Goal: Task Accomplishment & Management: Use online tool/utility

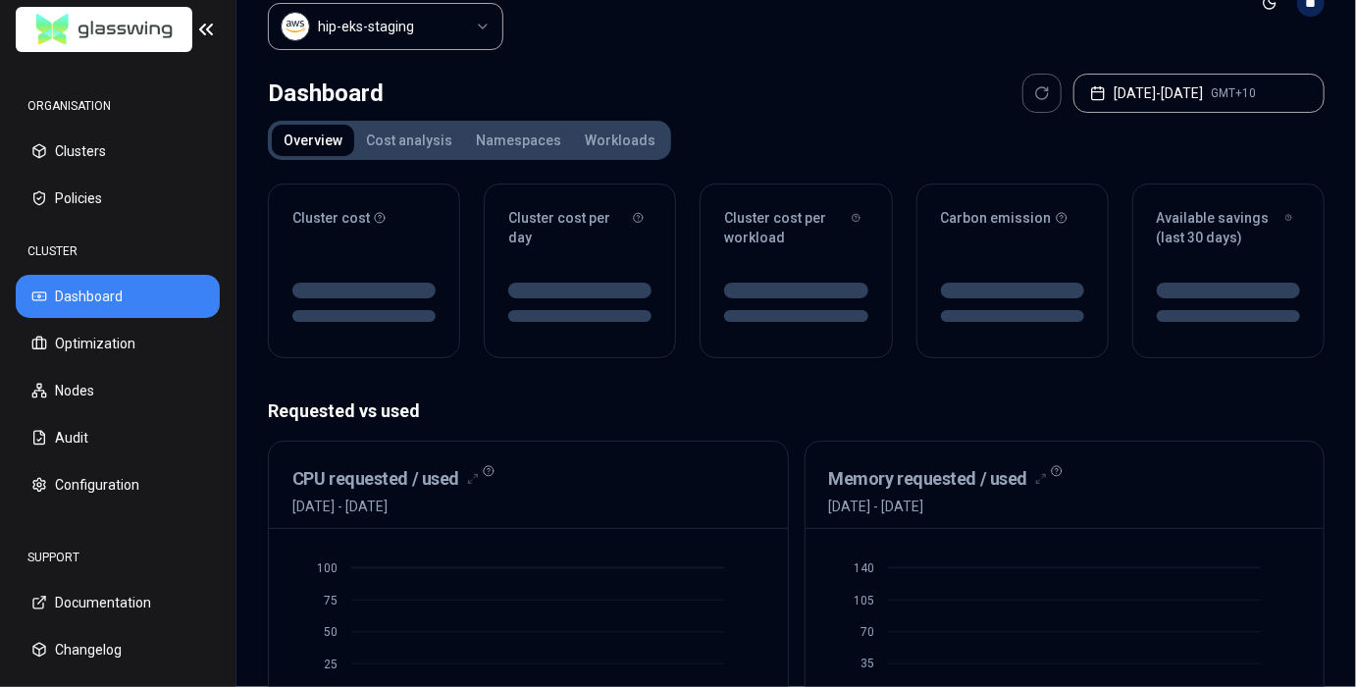
scroll to position [68, 0]
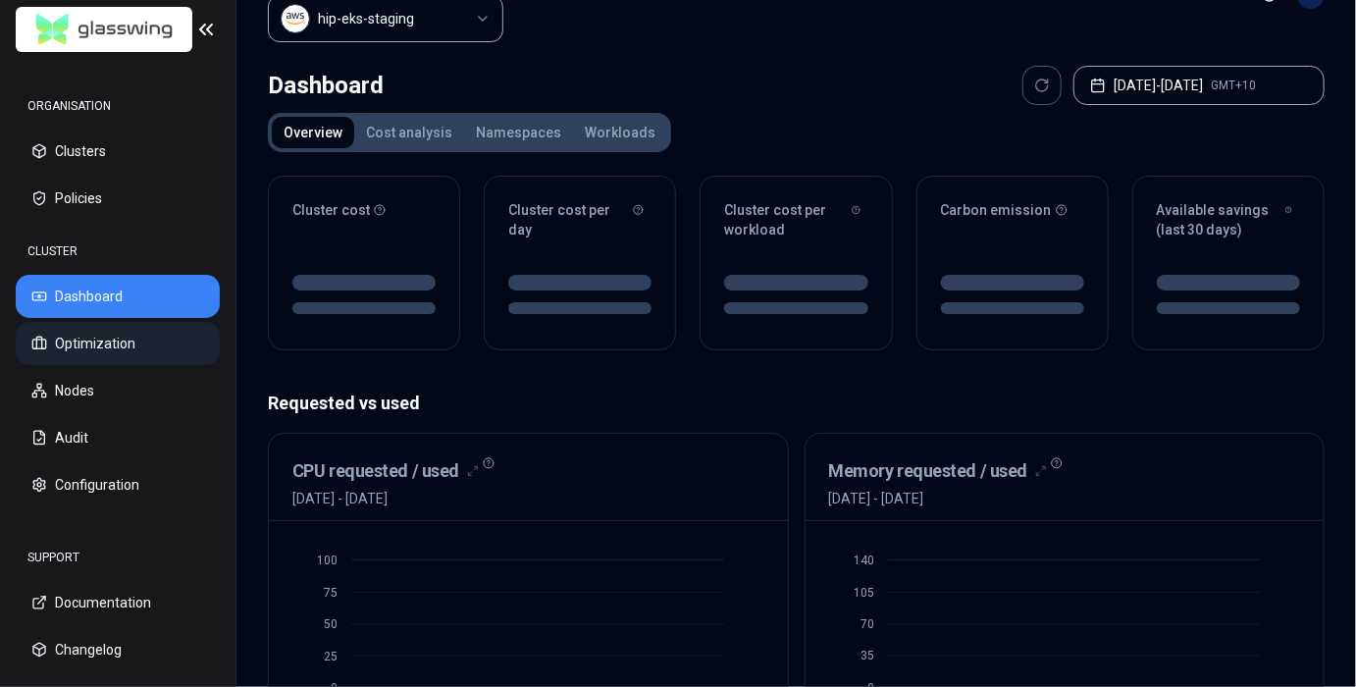
click at [119, 361] on button "Optimization" at bounding box center [118, 343] width 204 height 43
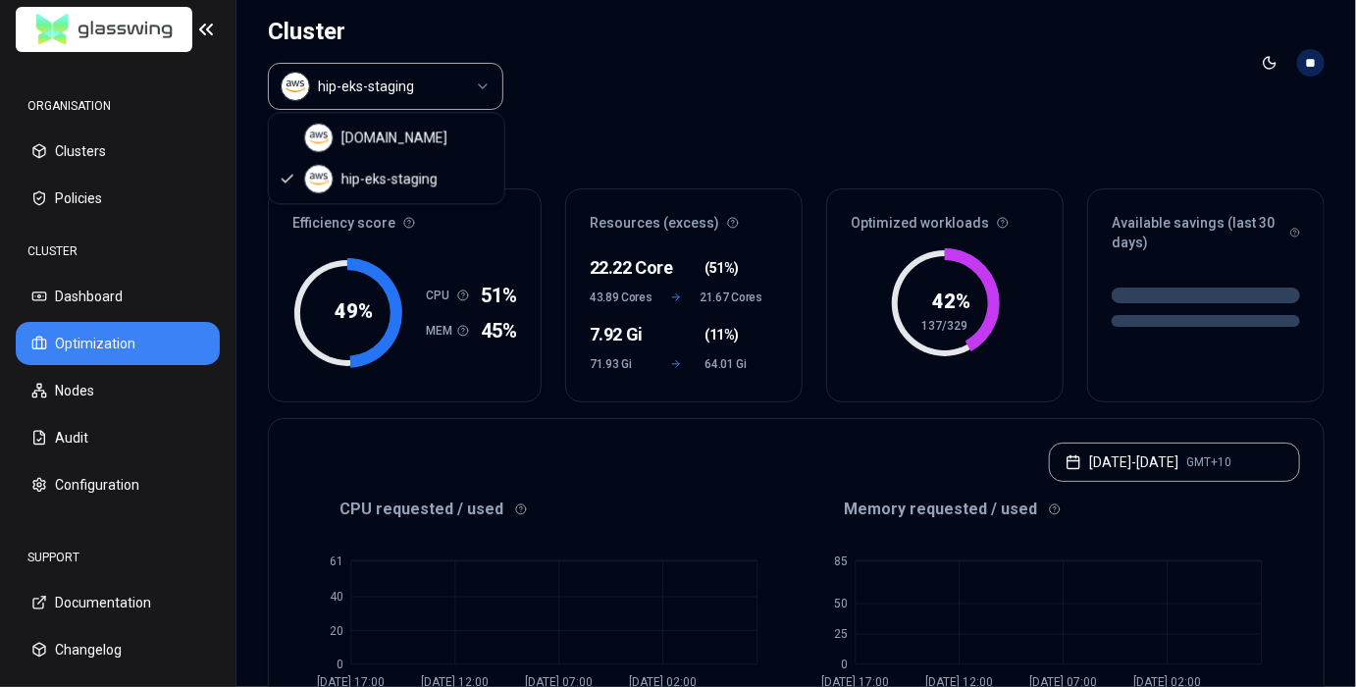
click at [437, 71] on html "ORGANISATION Clusters Policies CLUSTER Dashboard Optimization Nodes Audit Confi…" at bounding box center [678, 343] width 1356 height 687
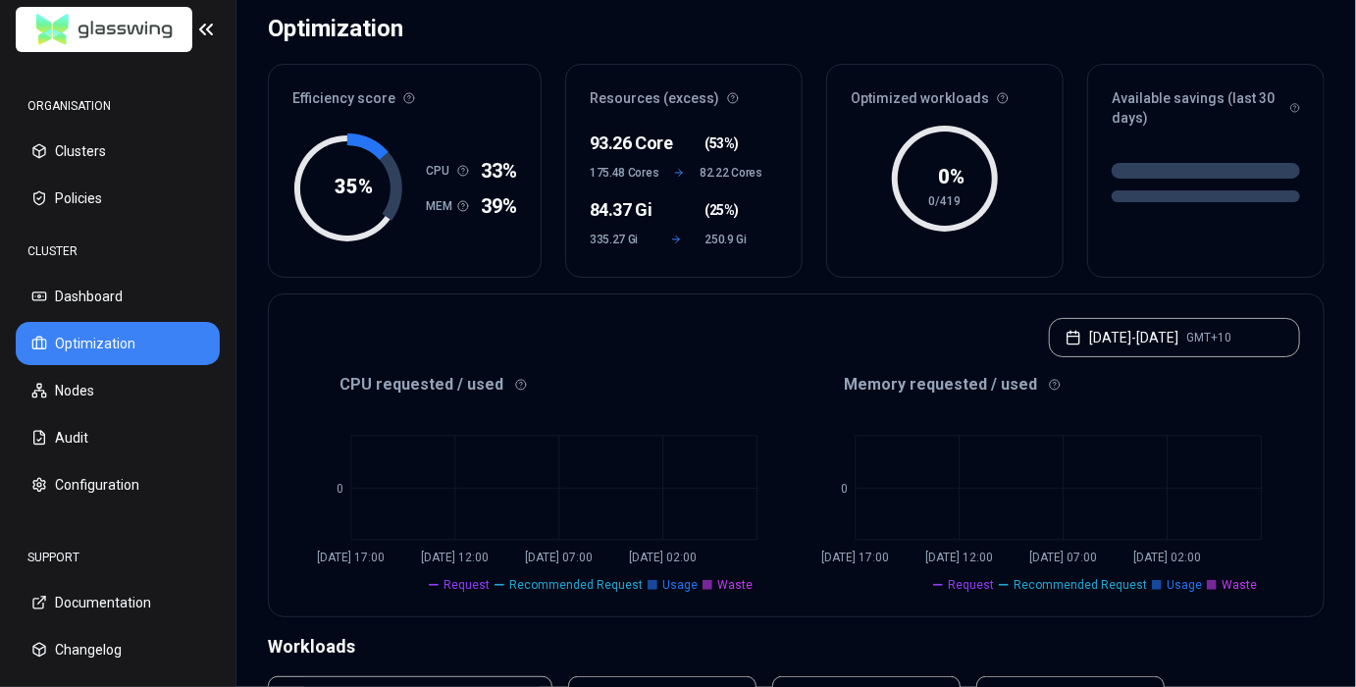
scroll to position [141, 0]
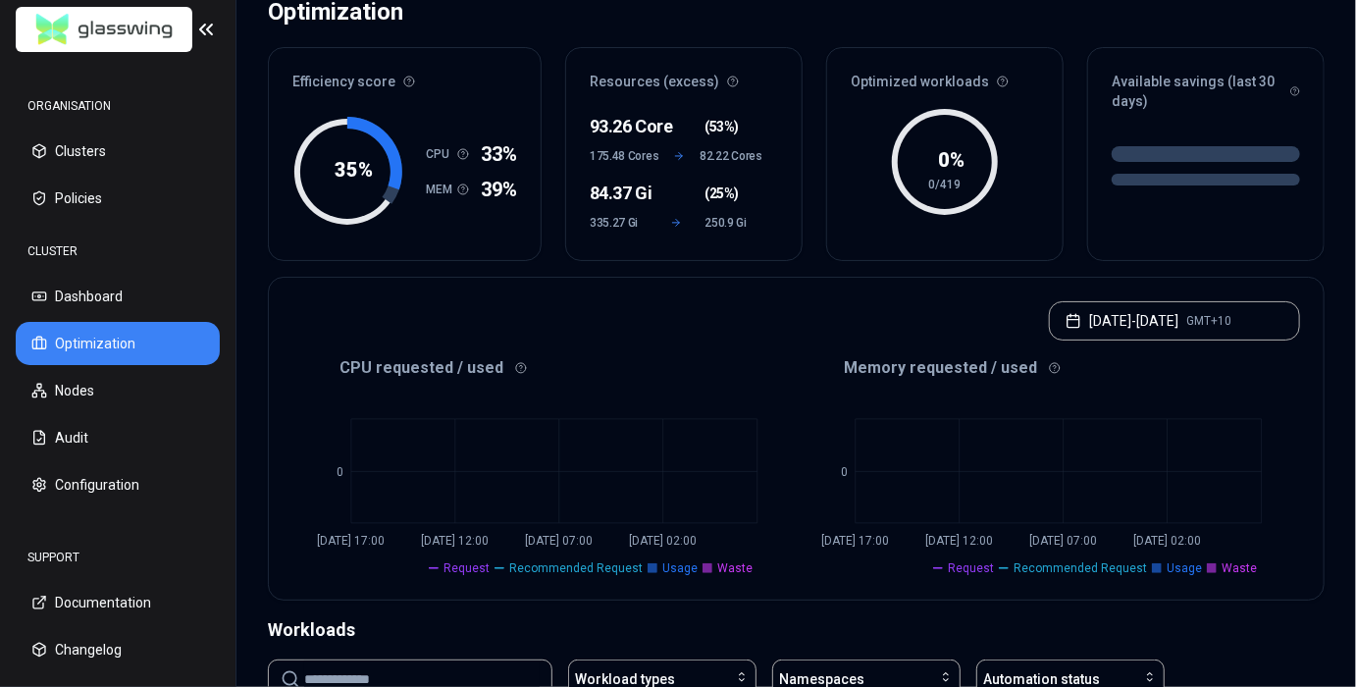
click at [1161, 281] on div "[DATE] - [DATE] GMT+10" at bounding box center [796, 315] width 1055 height 75
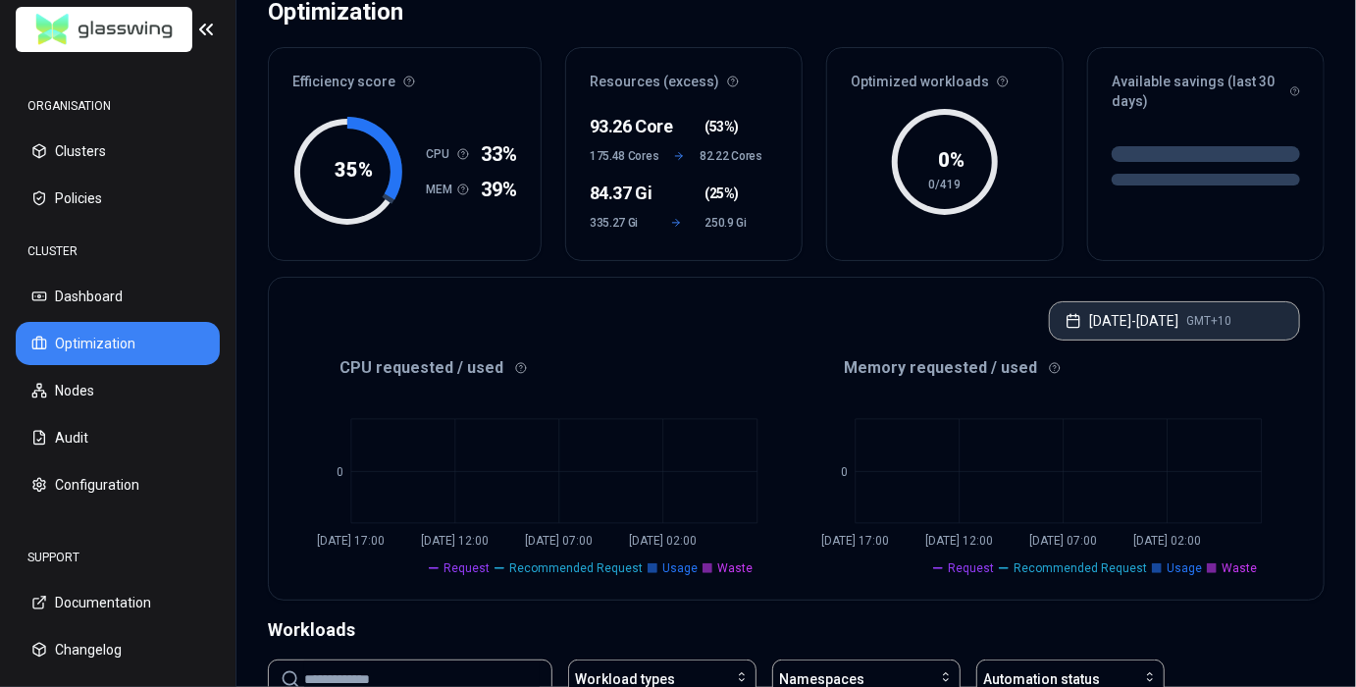
click at [1151, 324] on button "[DATE] - [DATE] GMT+10" at bounding box center [1174, 320] width 251 height 39
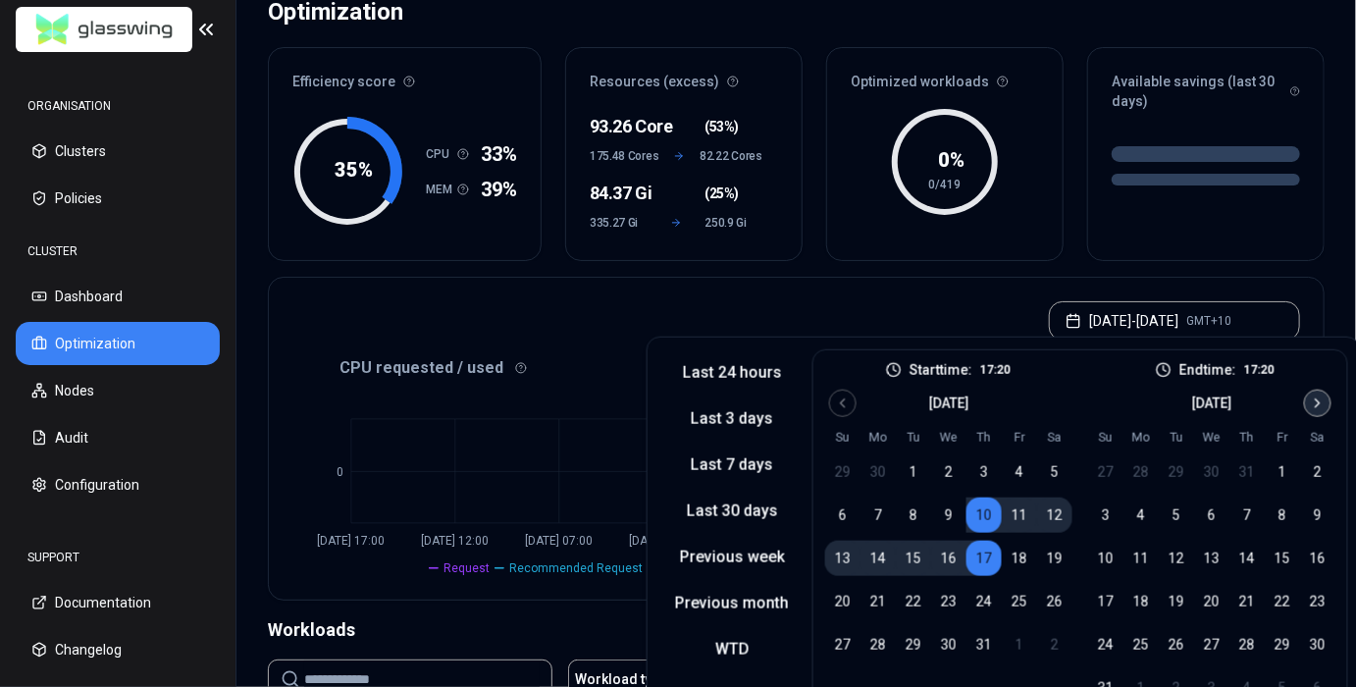
click at [1322, 410] on button "Go to next month" at bounding box center [1317, 403] width 27 height 27
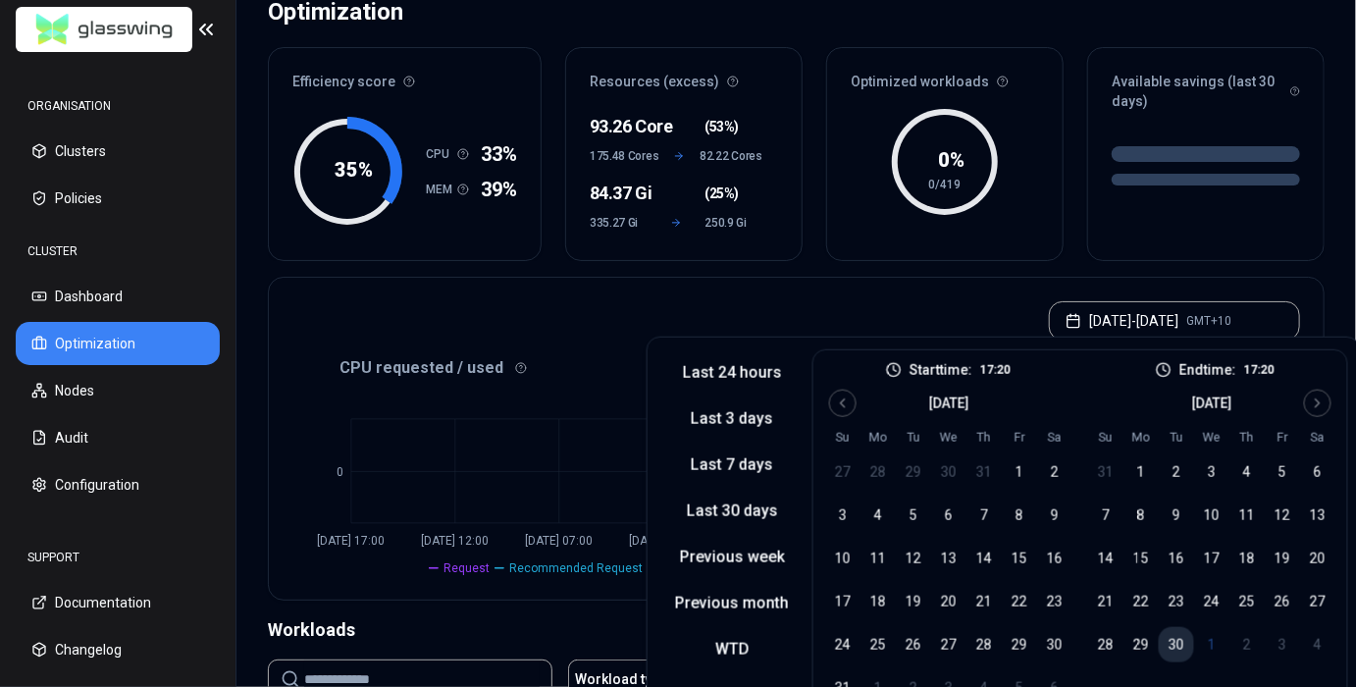
click at [1175, 646] on button "30" at bounding box center [1176, 644] width 35 height 35
click at [1174, 568] on button "16" at bounding box center [1176, 558] width 35 height 35
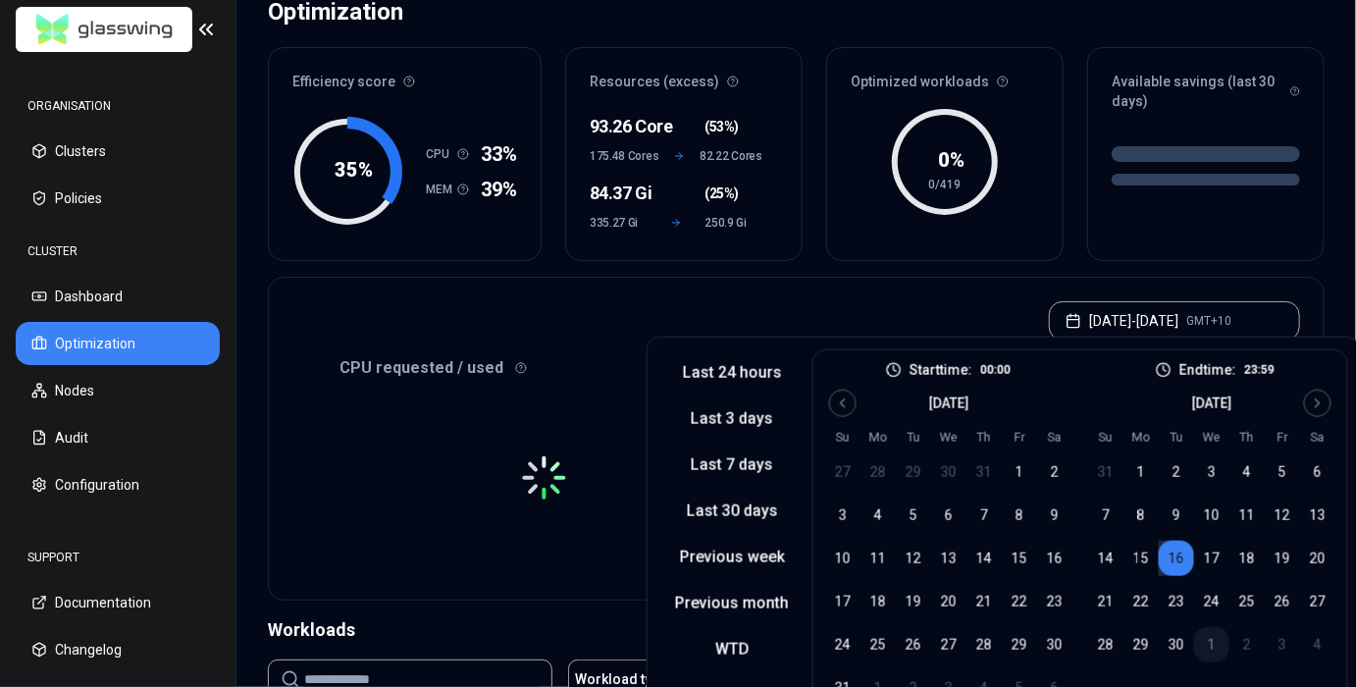
click at [1205, 643] on button "1" at bounding box center [1211, 644] width 35 height 35
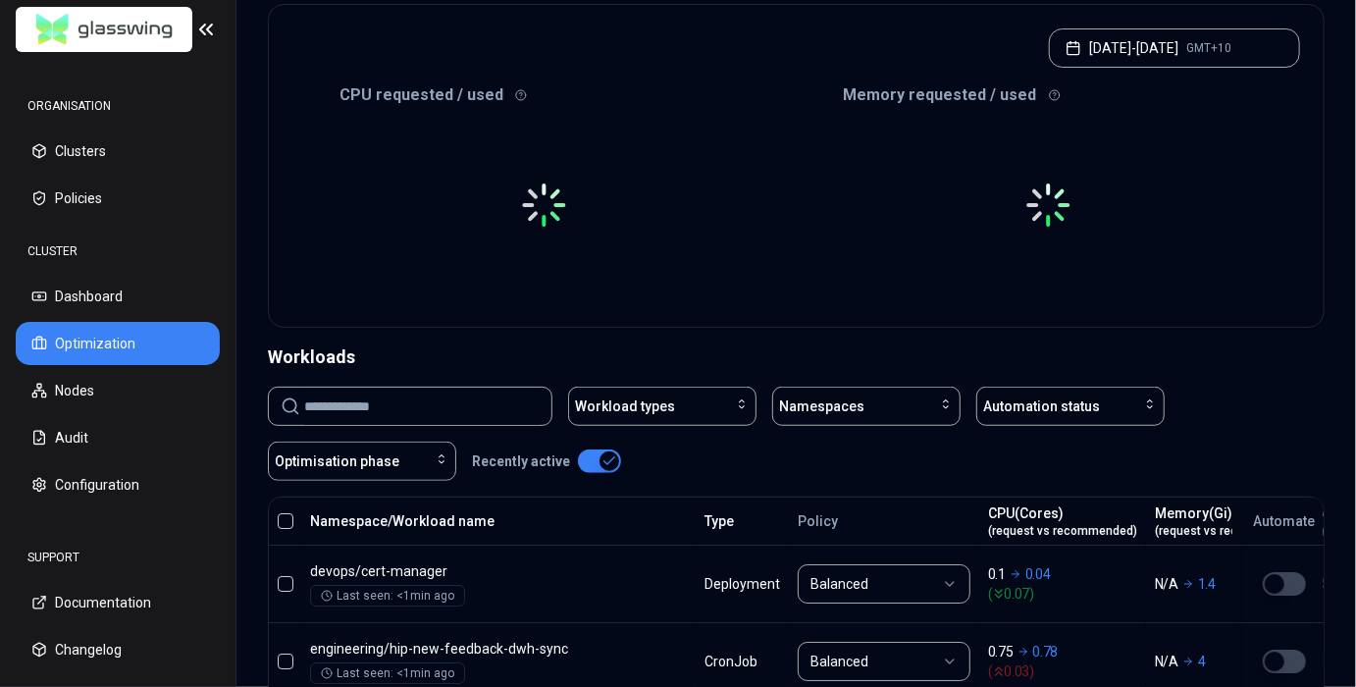
scroll to position [537, 0]
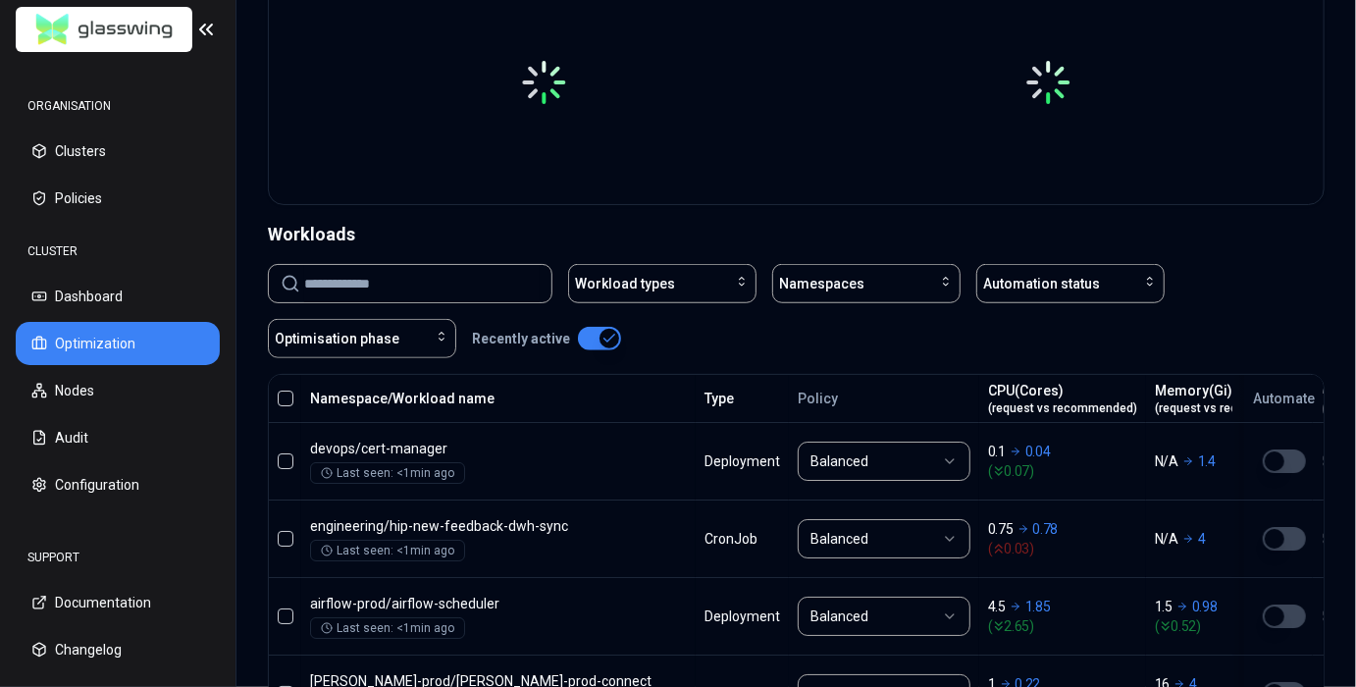
click at [441, 279] on input at bounding box center [421, 283] width 235 height 37
paste input "**********"
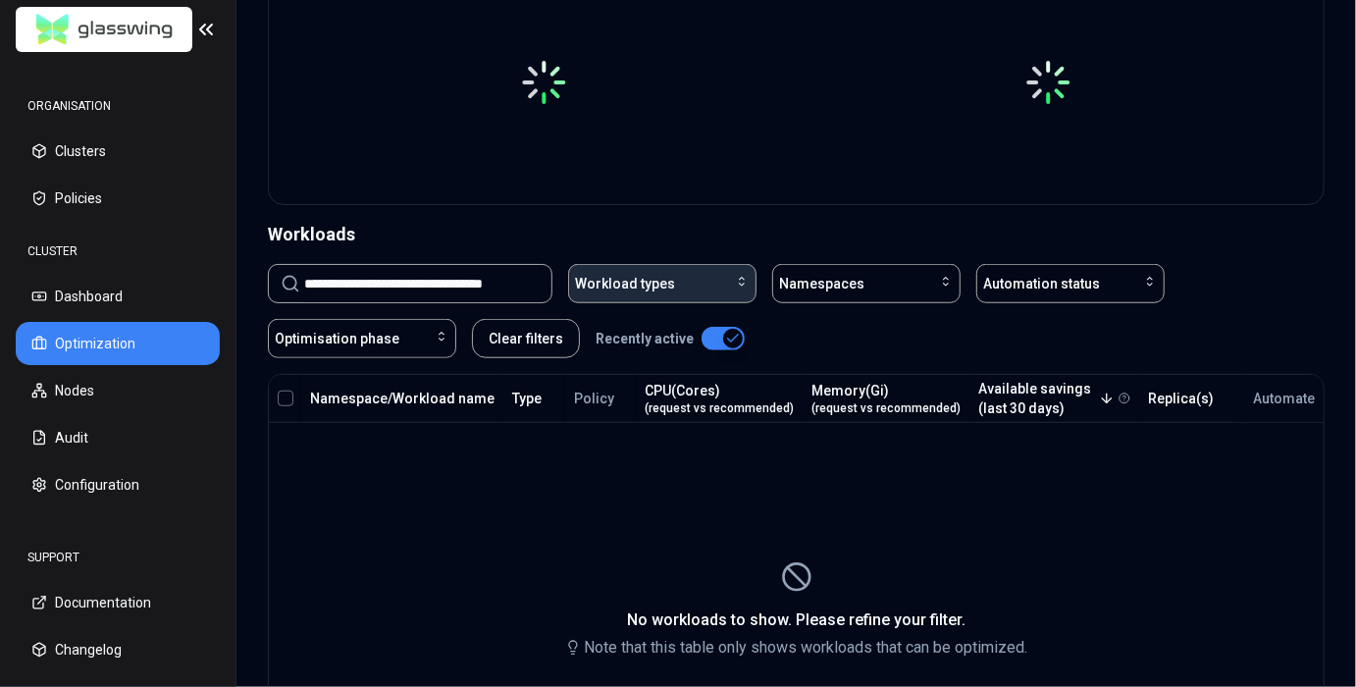
click at [706, 276] on div "Workload types" at bounding box center [662, 284] width 175 height 20
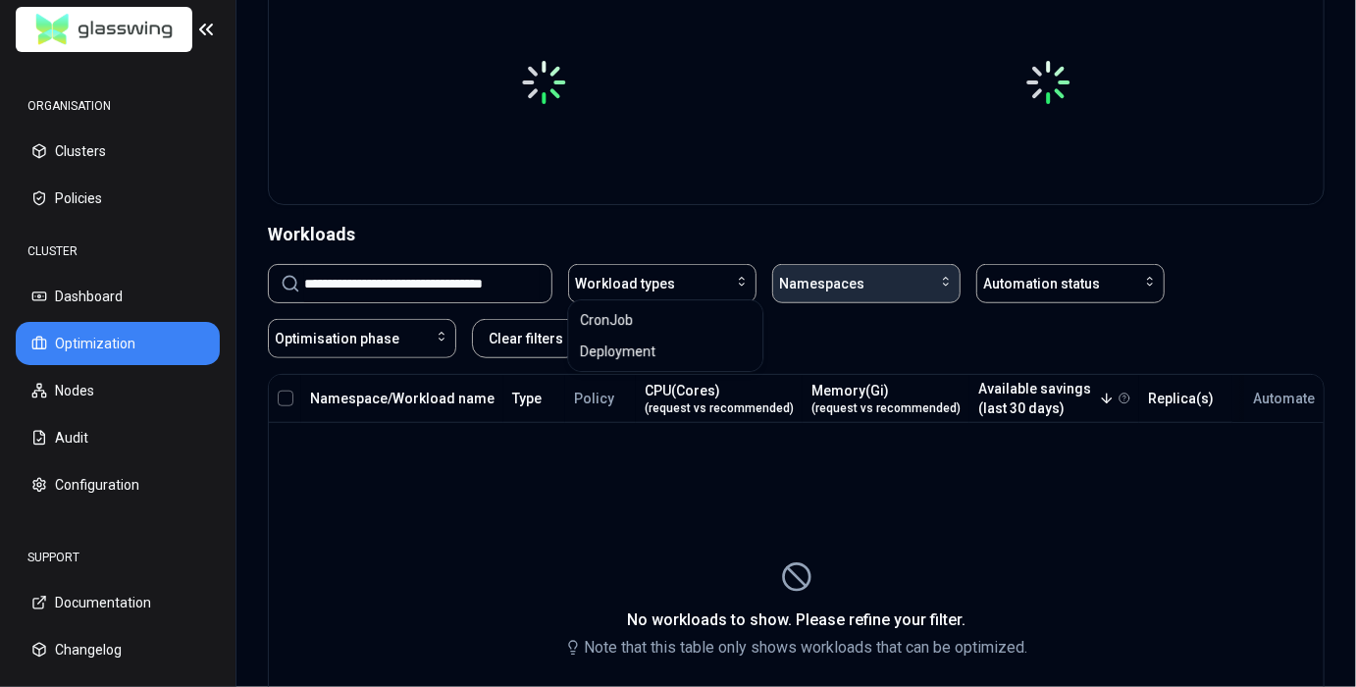
click at [795, 282] on span "Namespaces" at bounding box center [821, 284] width 85 height 20
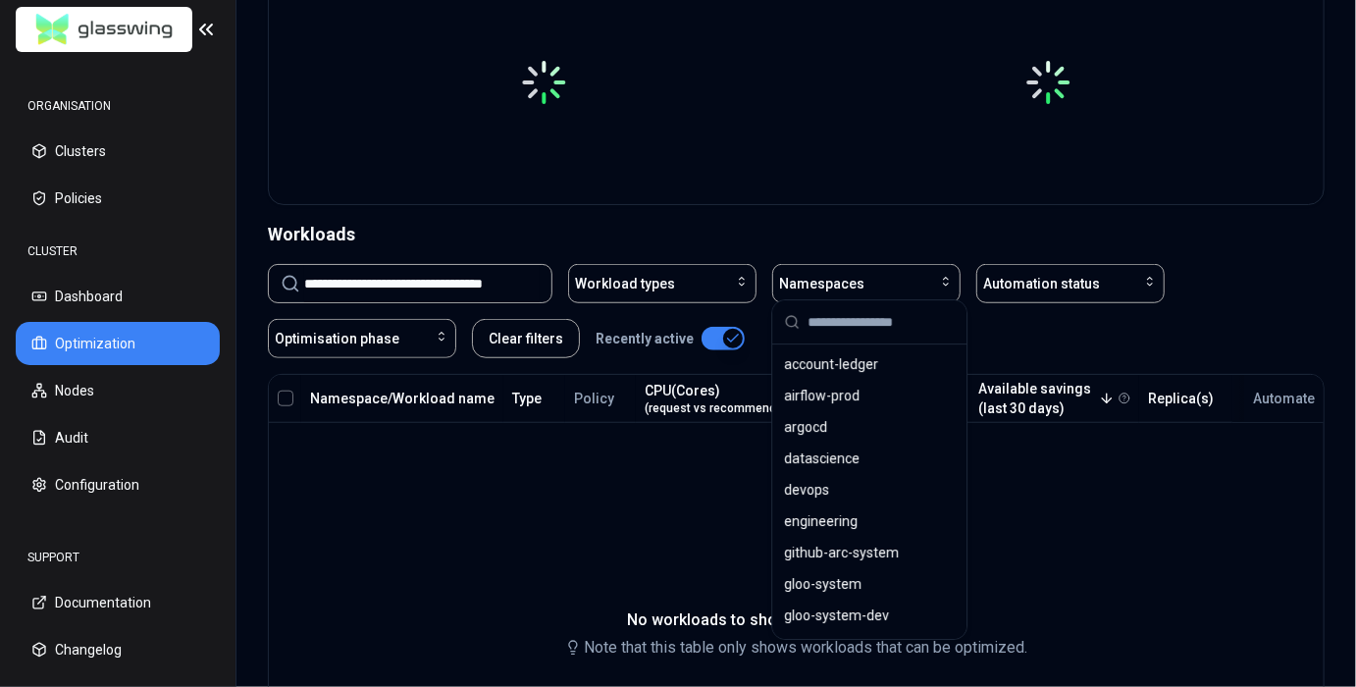
click at [820, 335] on input "text" at bounding box center [881, 321] width 147 height 43
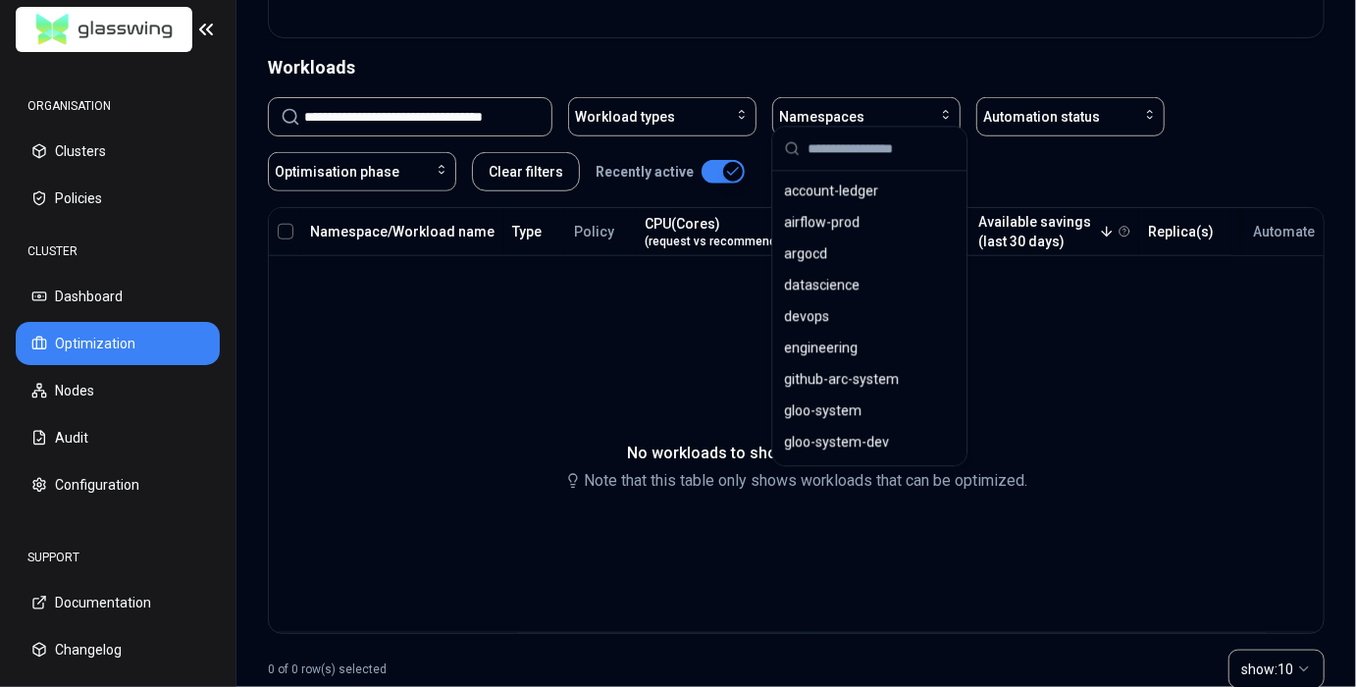
scroll to position [735, 0]
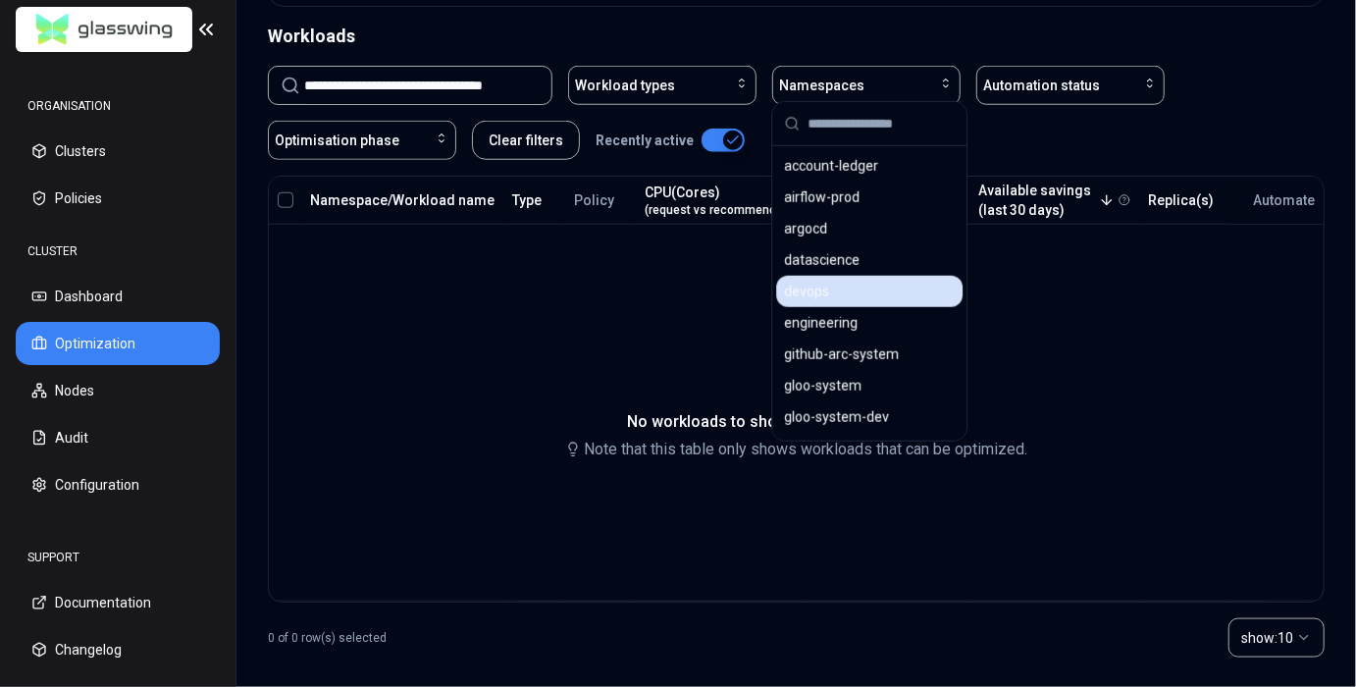
click at [790, 295] on span "devops" at bounding box center [806, 292] width 45 height 20
click at [409, 86] on input "**********" at bounding box center [421, 85] width 235 height 37
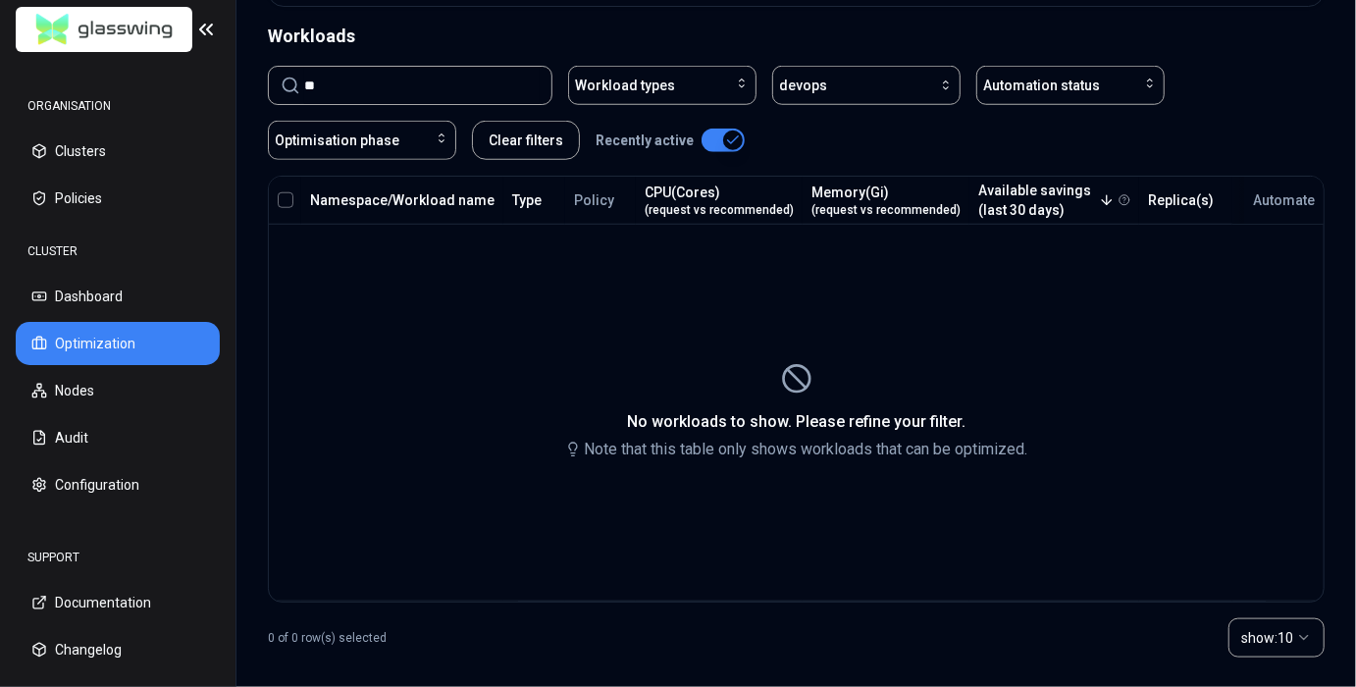
type input "*"
paste input "**********"
click at [466, 85] on input "**********" at bounding box center [421, 85] width 235 height 37
type input "**********"
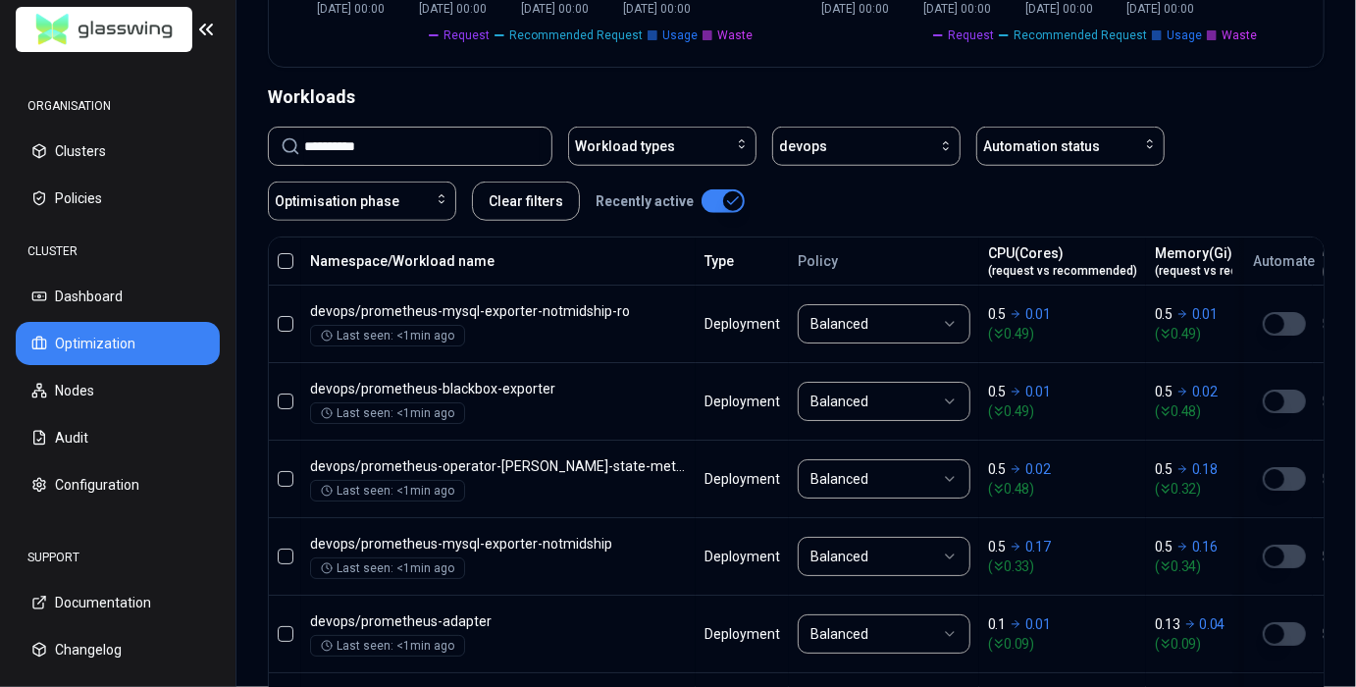
scroll to position [623, 0]
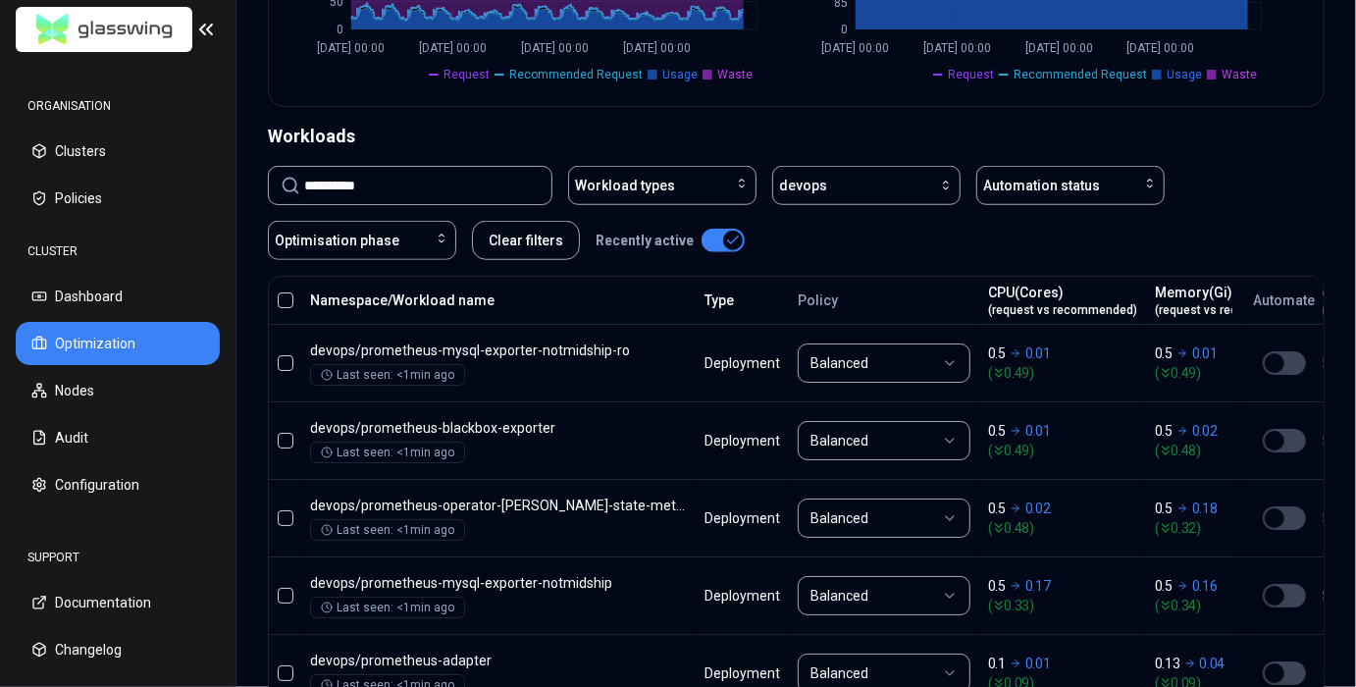
click at [908, 151] on div "**********" at bounding box center [796, 647] width 1057 height 1049
click at [1085, 166] on button "Automation status" at bounding box center [1070, 185] width 188 height 39
click at [1087, 166] on button "Automation status" at bounding box center [1070, 185] width 188 height 39
click at [859, 183] on div "button" at bounding box center [890, 186] width 127 height 16
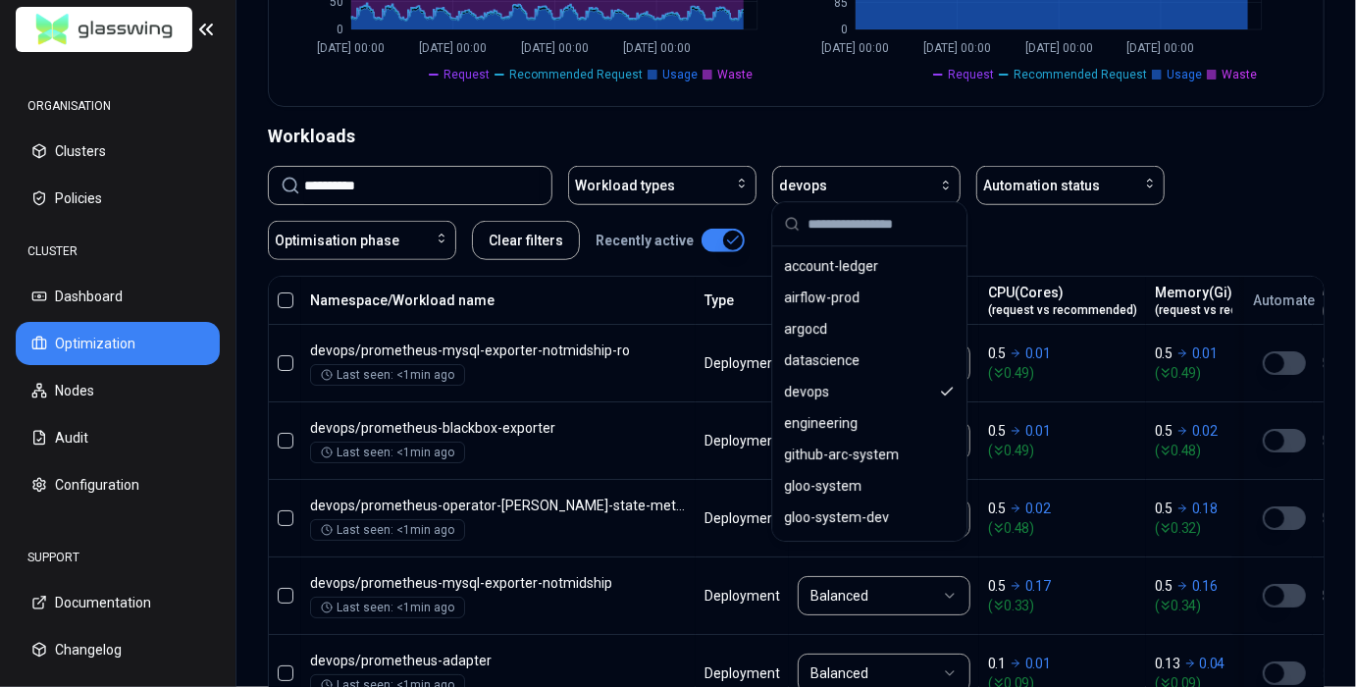
click at [872, 145] on div "**********" at bounding box center [796, 647] width 1057 height 1049
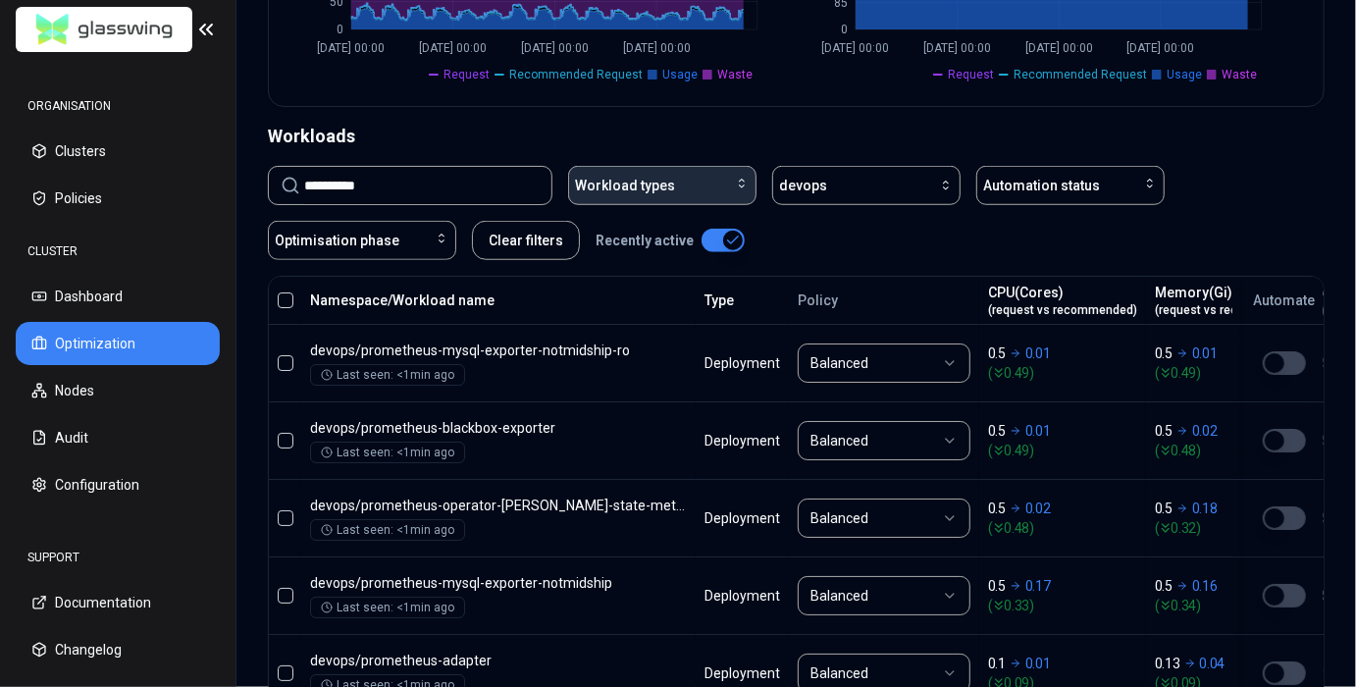
click at [683, 179] on div "Workload types" at bounding box center [662, 186] width 175 height 20
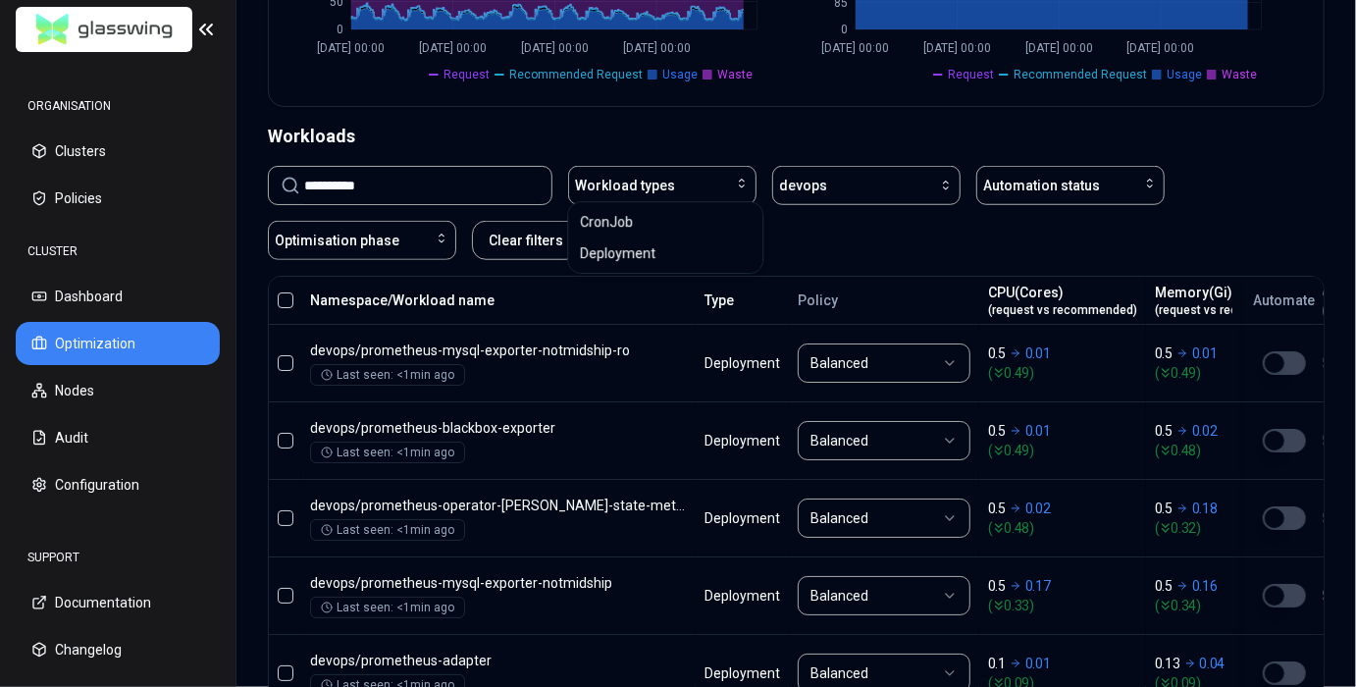
click at [711, 123] on div "Workloads" at bounding box center [796, 136] width 1057 height 27
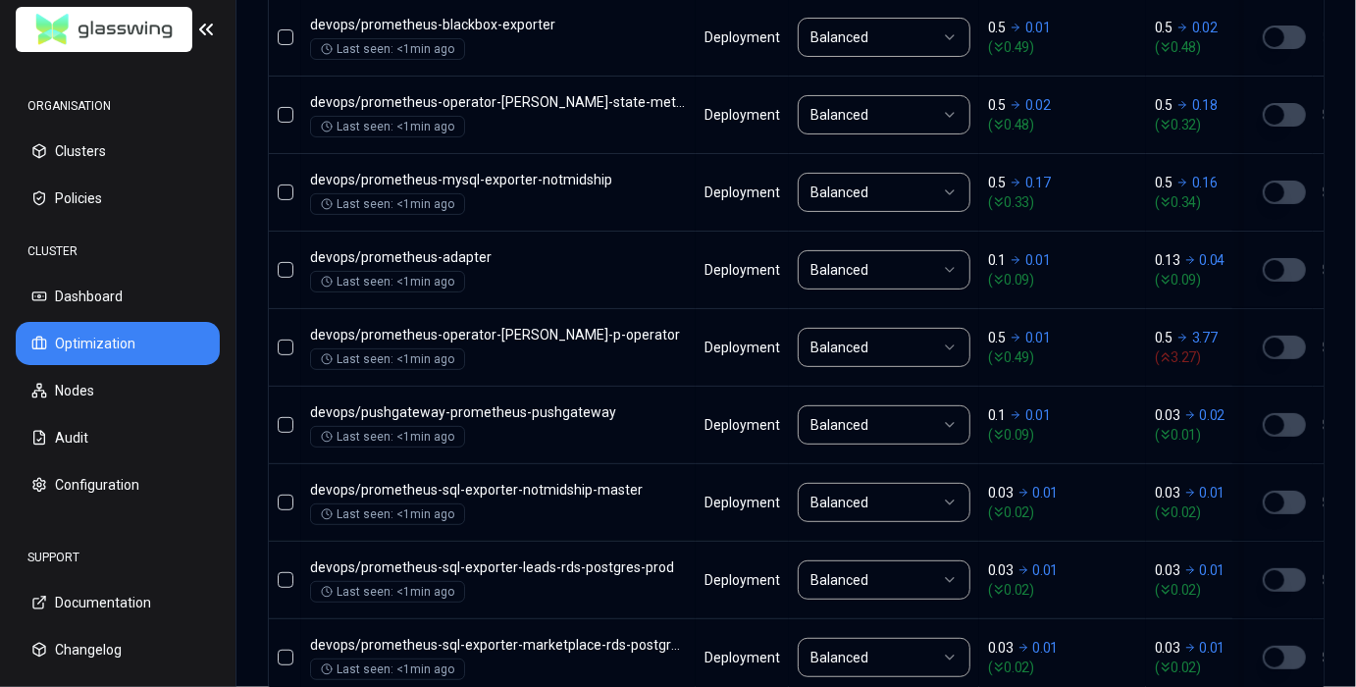
scroll to position [979, 0]
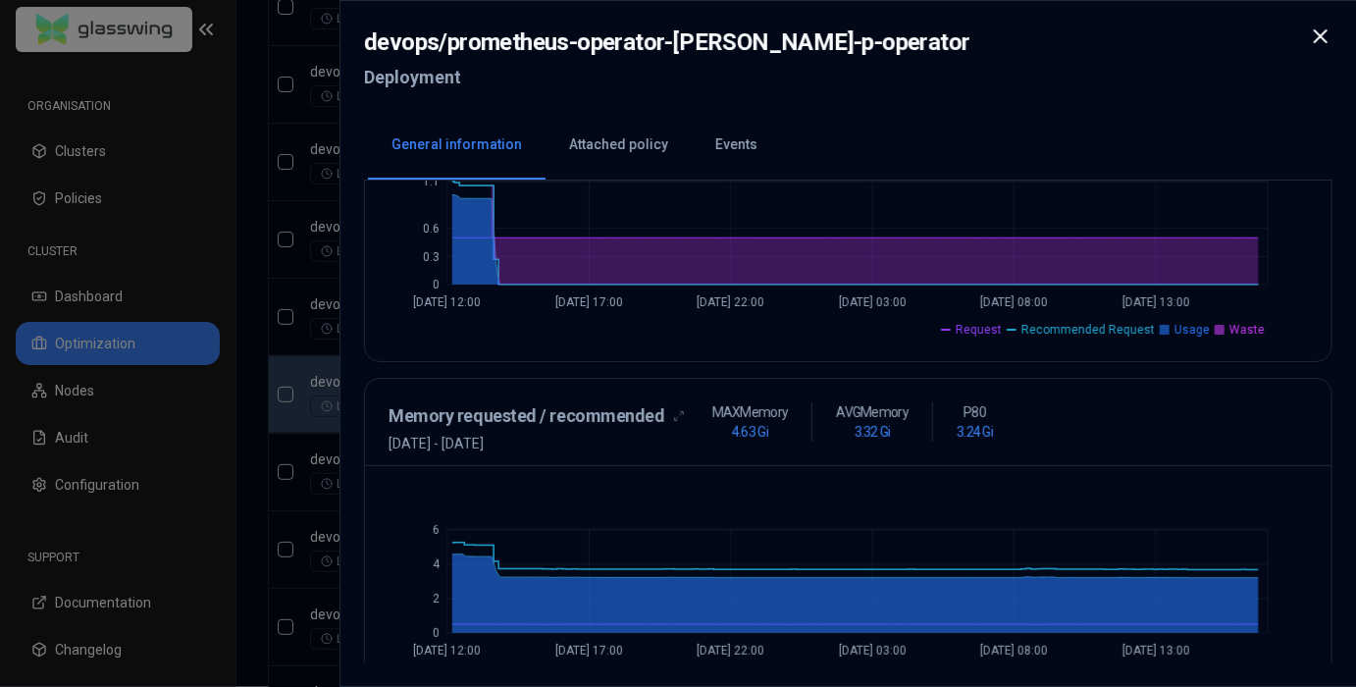
scroll to position [624, 0]
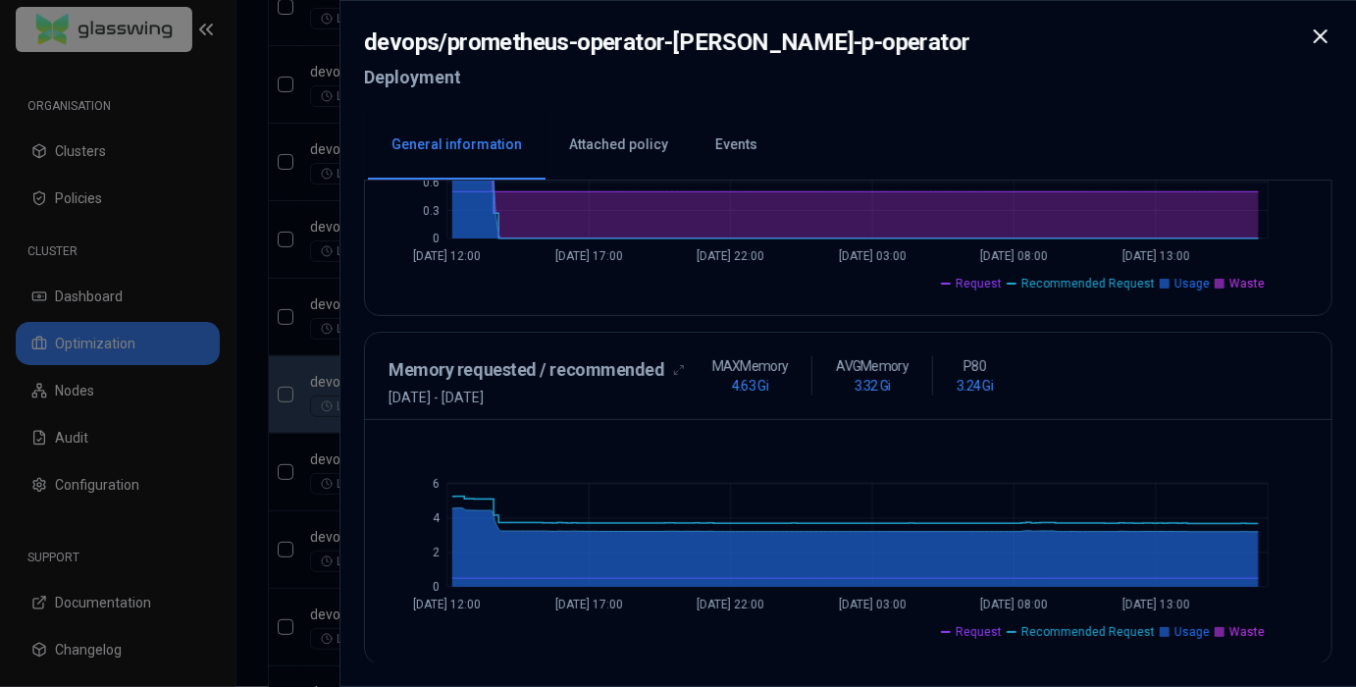
click at [284, 473] on div at bounding box center [678, 343] width 1356 height 687
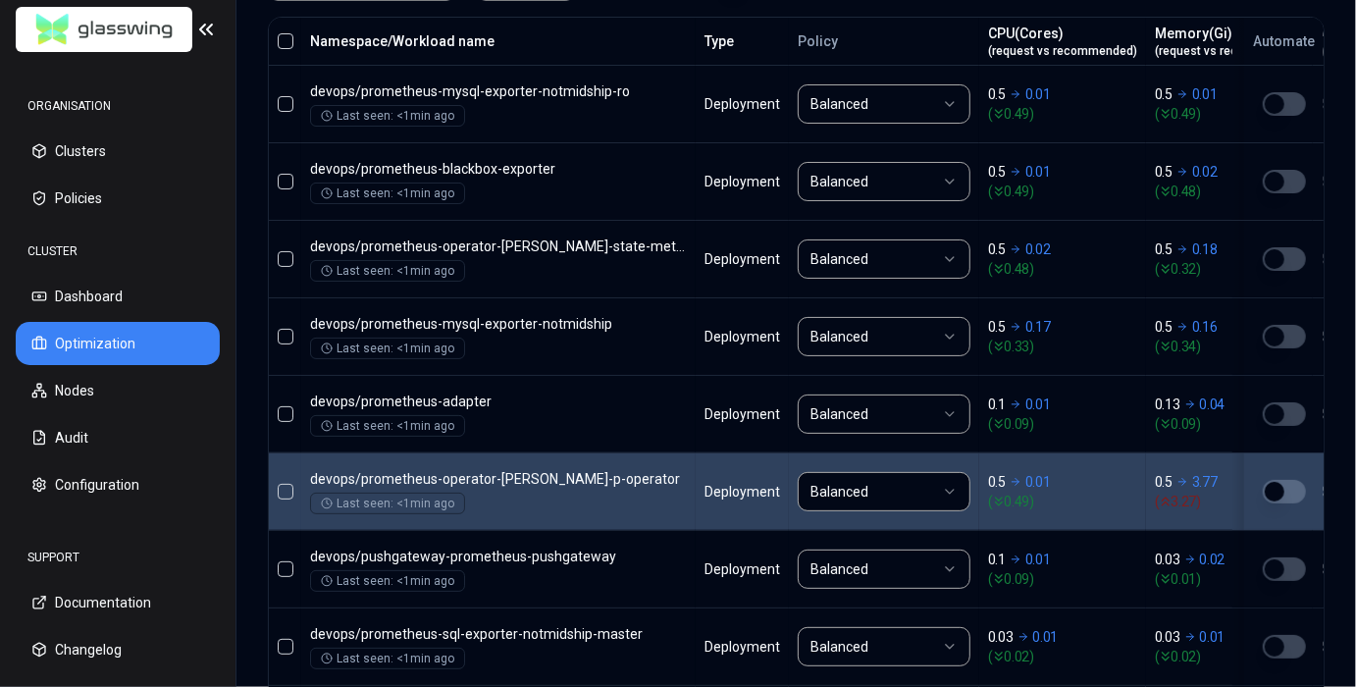
scroll to position [881, 0]
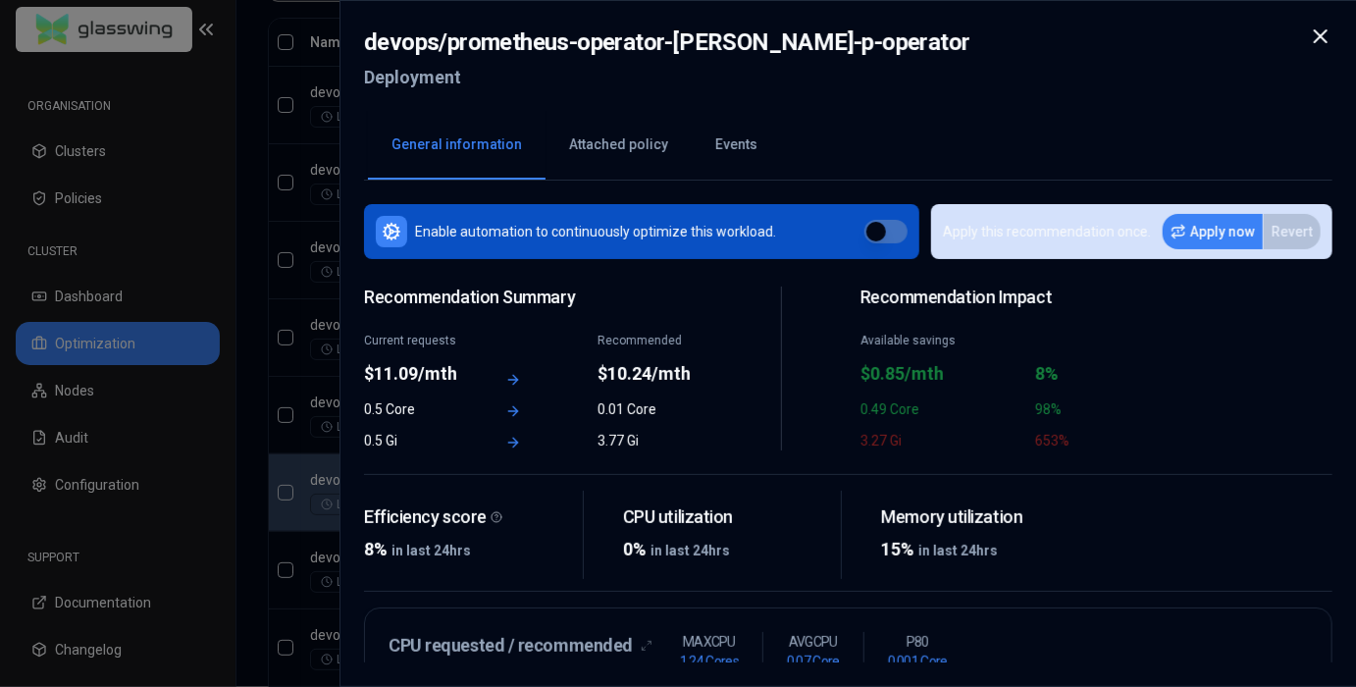
click at [1323, 36] on icon at bounding box center [1320, 37] width 24 height 24
